Goal: Transaction & Acquisition: Subscribe to service/newsletter

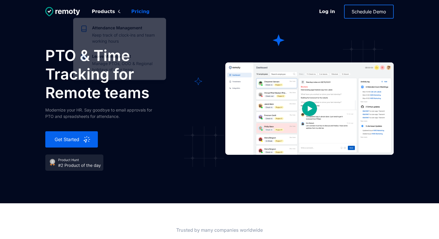
click at [139, 10] on link "Pricing" at bounding box center [141, 11] width 28 height 13
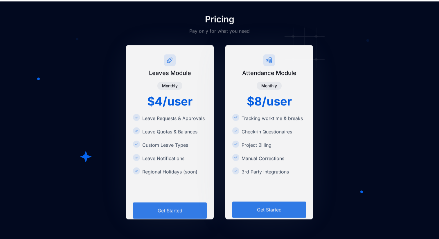
scroll to position [929, 0]
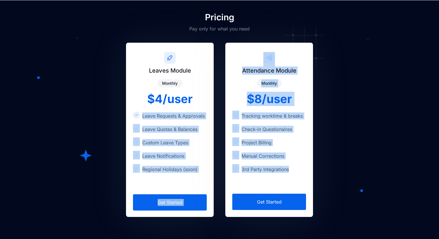
drag, startPoint x: 144, startPoint y: 114, endPoint x: 298, endPoint y: 167, distance: 163.0
click at [298, 167] on div "Leaves Module Monthly $4/user Leave Requests & Approvals Leave Quotas & Balance…" at bounding box center [219, 130] width 349 height 174
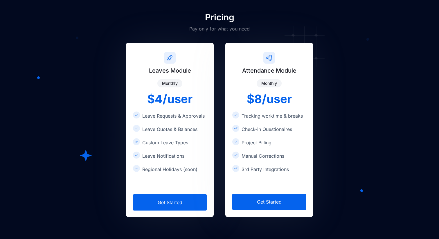
click at [345, 164] on div "Leaves Module Monthly $4/user Leave Requests & Approvals Leave Quotas & Balance…" at bounding box center [219, 130] width 349 height 174
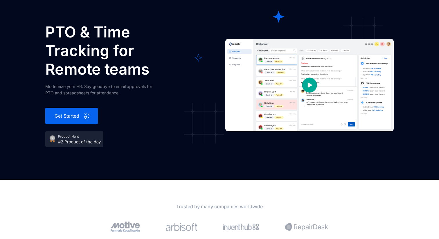
scroll to position [0, 0]
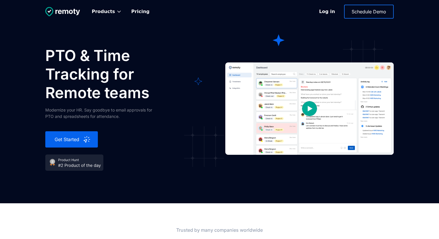
click at [88, 167] on img at bounding box center [74, 163] width 58 height 16
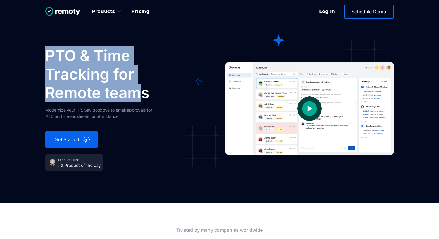
drag, startPoint x: 48, startPoint y: 55, endPoint x: 144, endPoint y: 97, distance: 104.8
click at [144, 97] on h1 "PTO & Time Tracking for Remote teams" at bounding box center [117, 75] width 145 height 56
click at [187, 120] on div "PTO & Time Tracking for Remote teams Modernize your HR. Say goodbye to email ap…" at bounding box center [117, 109] width 145 height 124
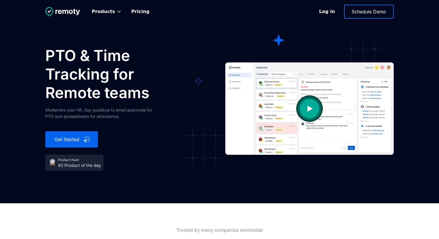
click at [305, 111] on img "open lightbox" at bounding box center [310, 109] width 58 height 58
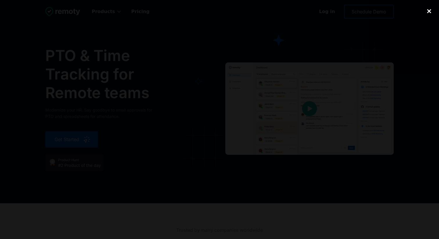
click at [428, 11] on div "close lightbox" at bounding box center [430, 11] width 20 height 13
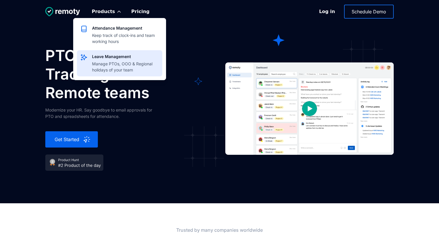
click at [103, 67] on div "Manage PTOs, OOO & Regional holidays of your team" at bounding box center [125, 67] width 67 height 12
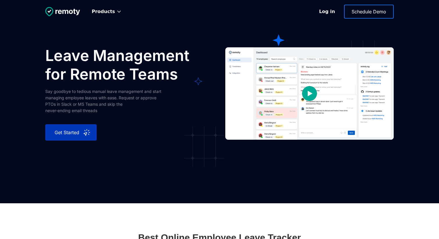
click at [81, 136] on div "Get Started" at bounding box center [67, 132] width 31 height 7
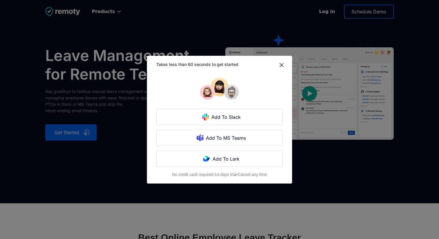
click at [283, 66] on img at bounding box center [281, 65] width 7 height 7
